Goal: Find specific page/section: Find specific page/section

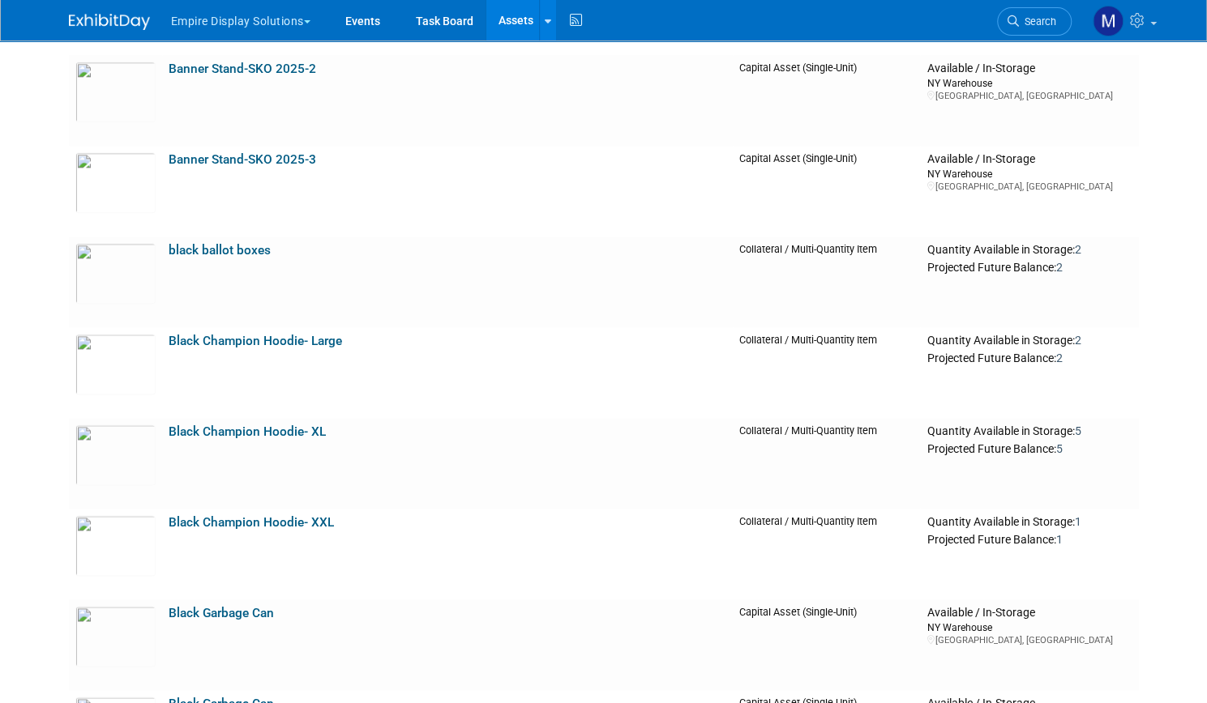
scroll to position [29, 0]
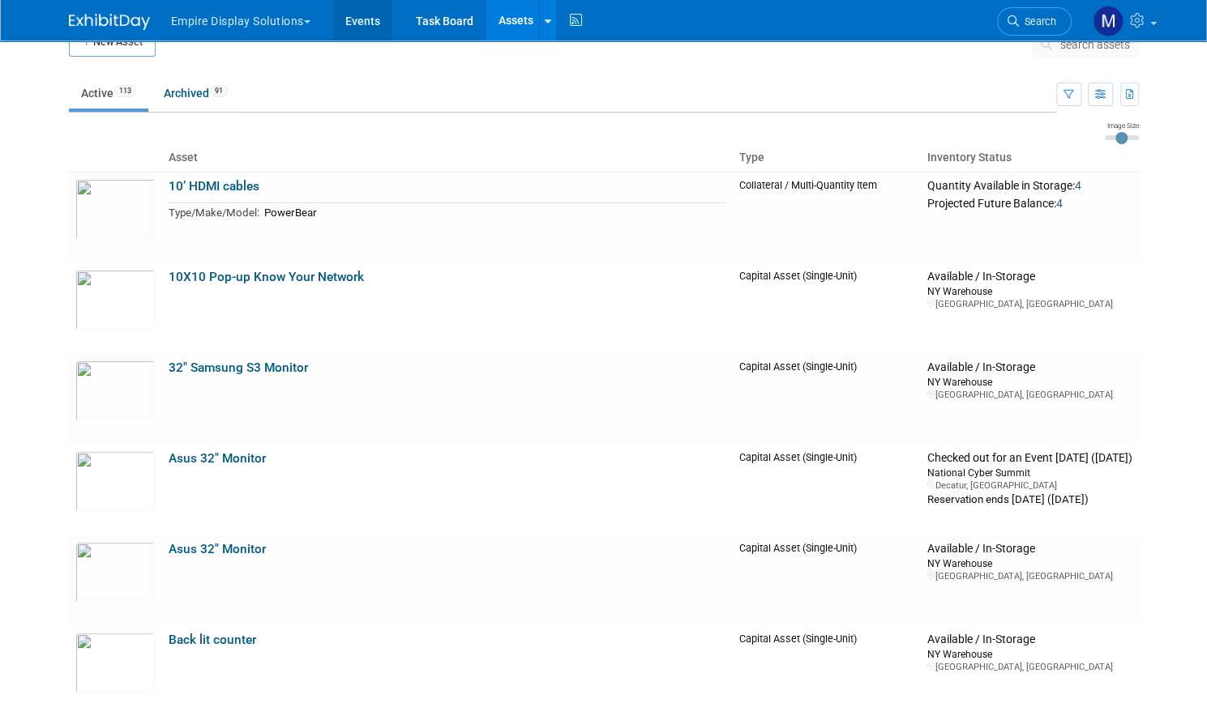
click at [353, 27] on link "Events" at bounding box center [362, 20] width 59 height 41
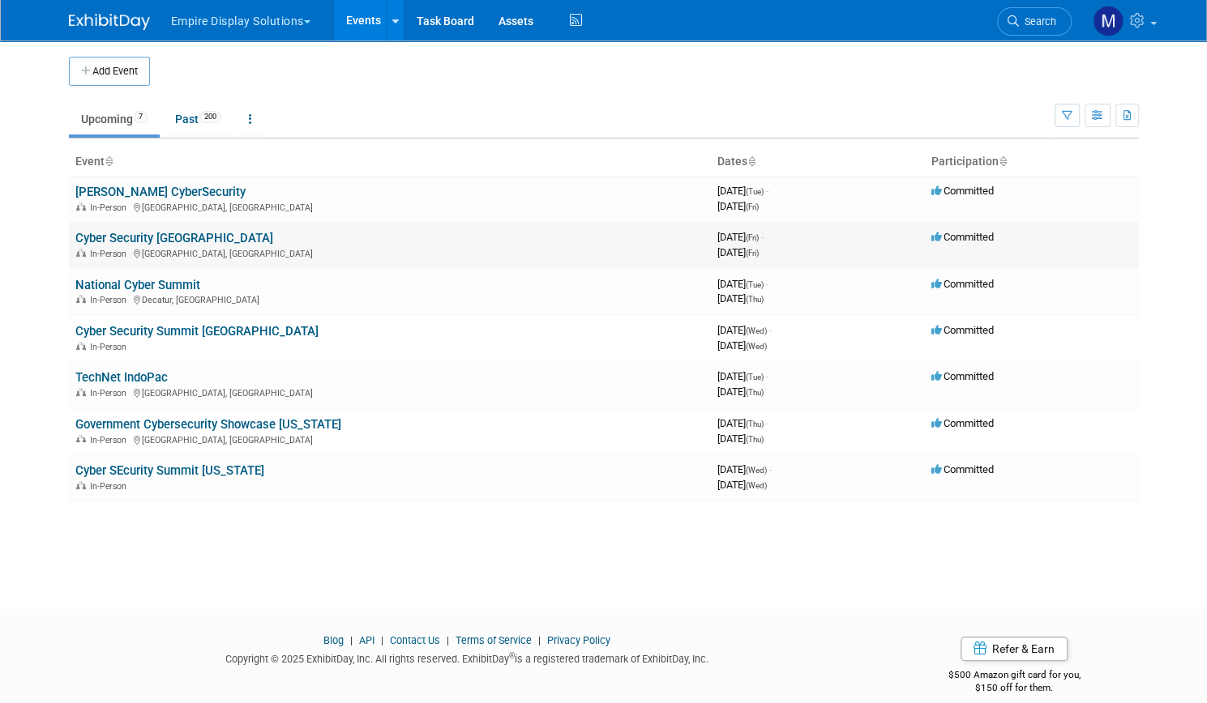
click at [173, 236] on link "Cyber Security [GEOGRAPHIC_DATA]" at bounding box center [174, 238] width 198 height 15
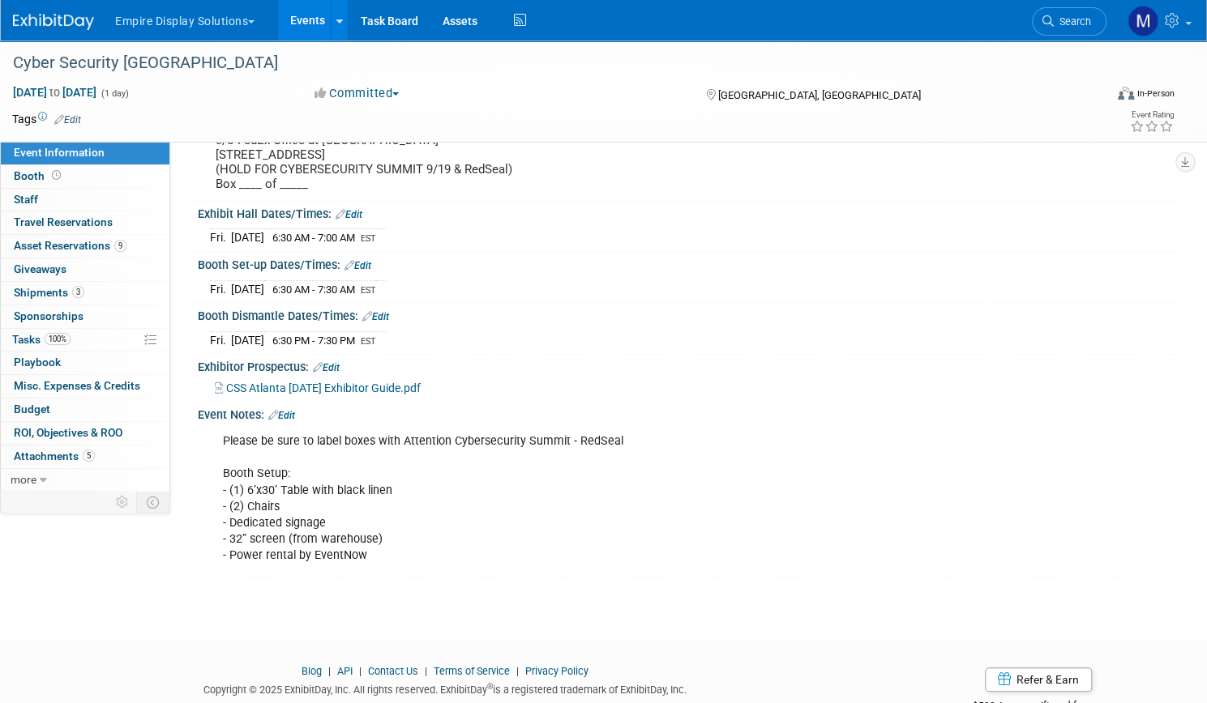
scroll to position [162, 0]
click at [101, 299] on link "3 Shipments 3" at bounding box center [85, 293] width 169 height 23
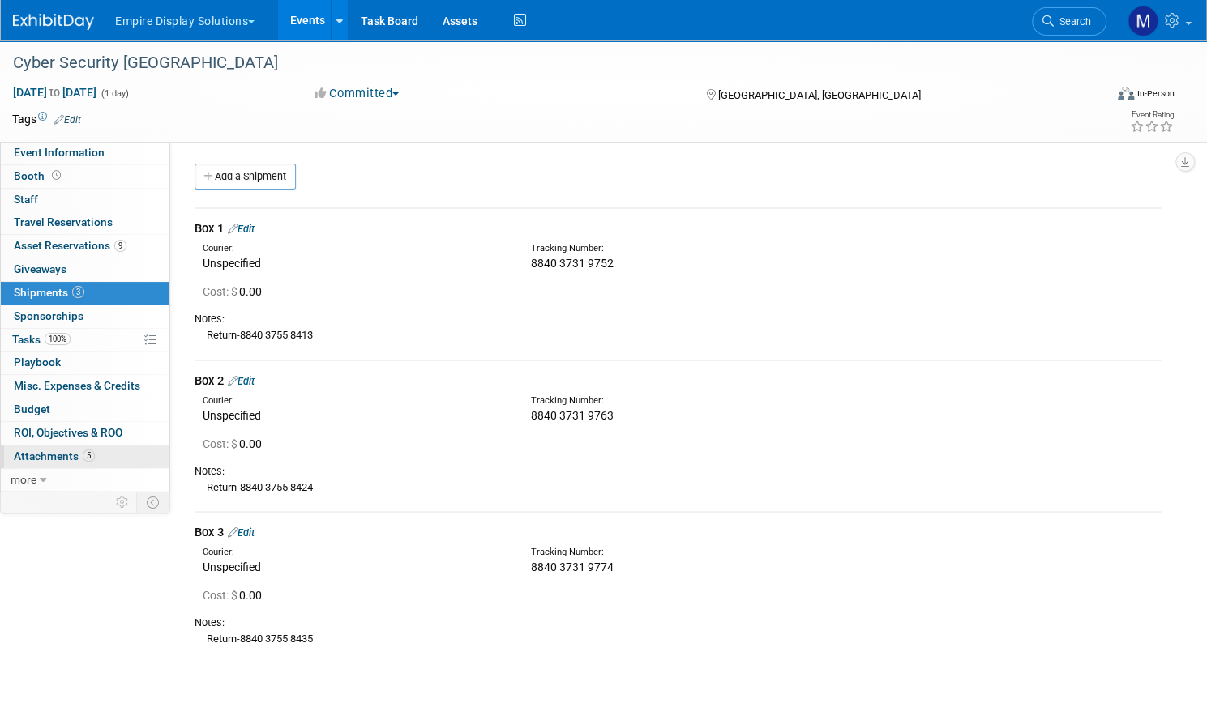
click at [95, 450] on span "Attachments 5" at bounding box center [54, 456] width 81 height 13
